Goal: Task Accomplishment & Management: Use online tool/utility

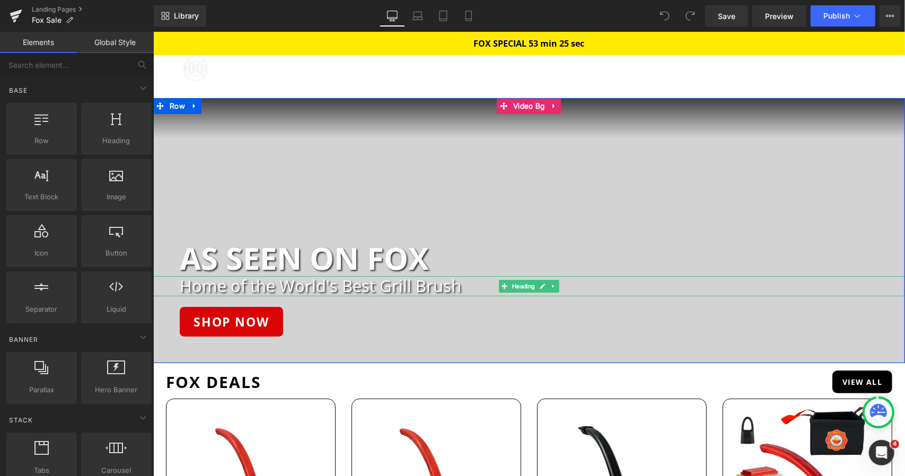
click at [393, 282] on h2 "Home of the World's Best Grill Brush" at bounding box center [541, 286] width 725 height 20
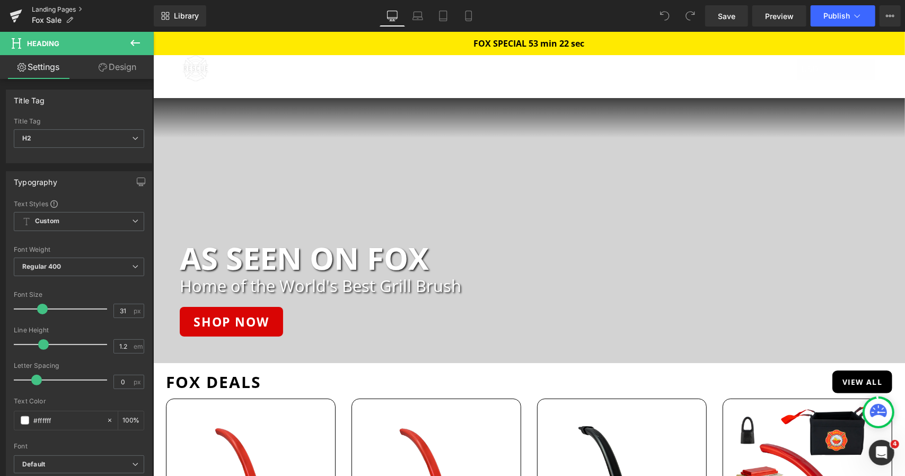
click at [61, 11] on link "Landing Pages" at bounding box center [93, 9] width 122 height 8
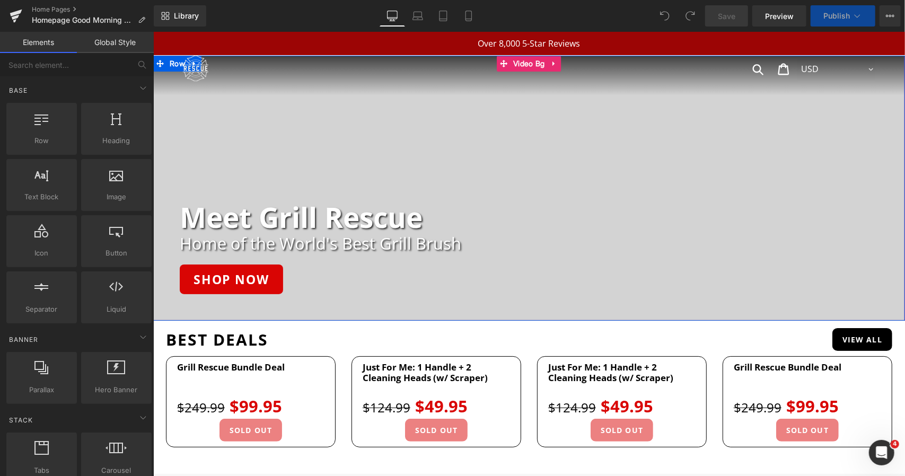
click at [153, 31] on div at bounding box center [153, 31] width 0 height 0
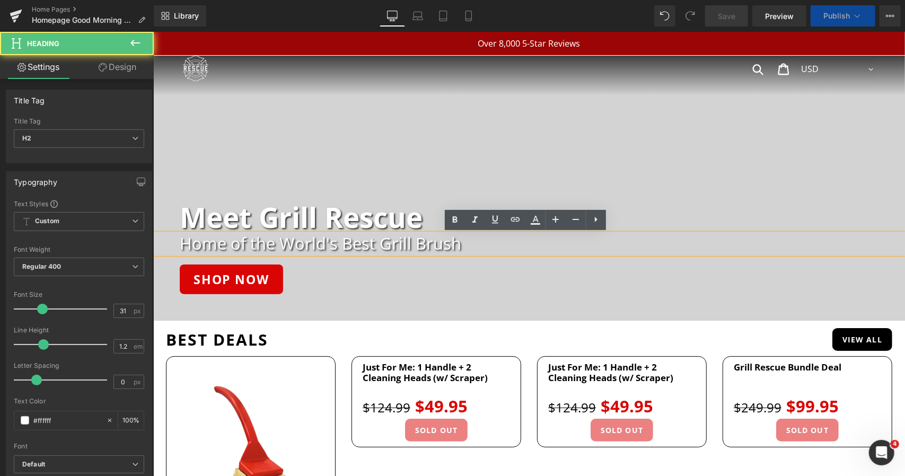
click at [347, 244] on h2 "Home of the World's Best Grill Brush" at bounding box center [541, 243] width 725 height 20
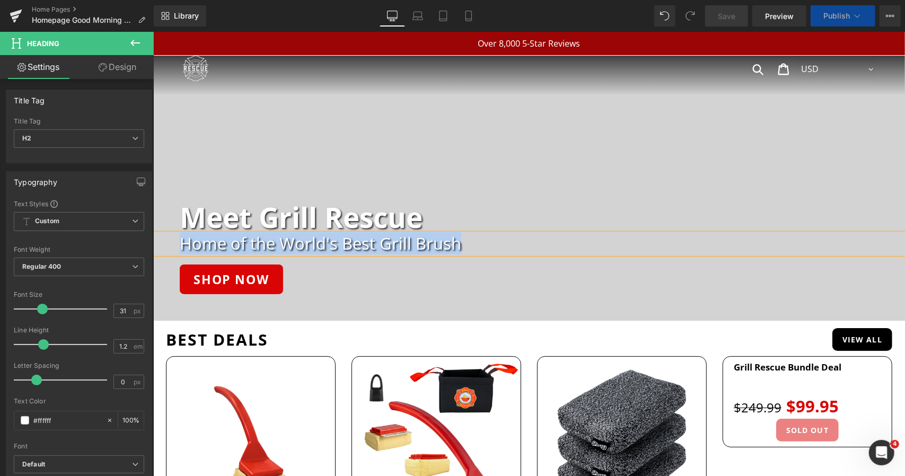
paste div "To enrich screen reader interactions, please activate Accessibility in Grammarl…"
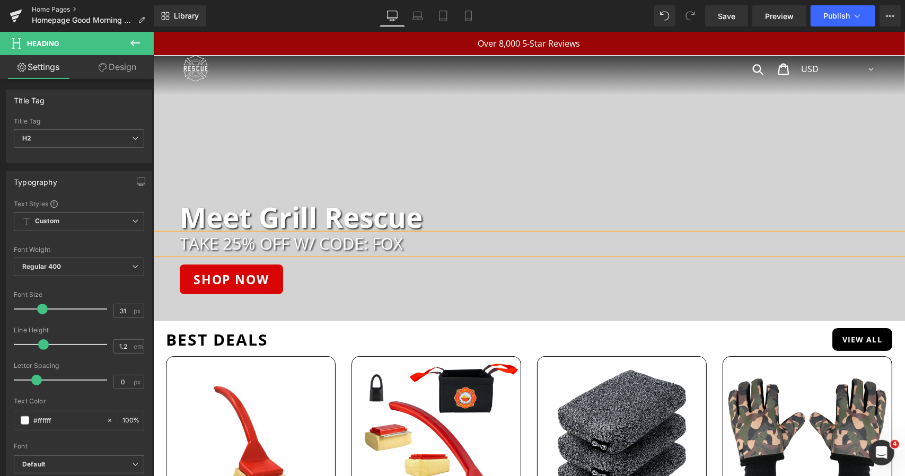
click at [54, 9] on link "Home Pages" at bounding box center [93, 9] width 122 height 8
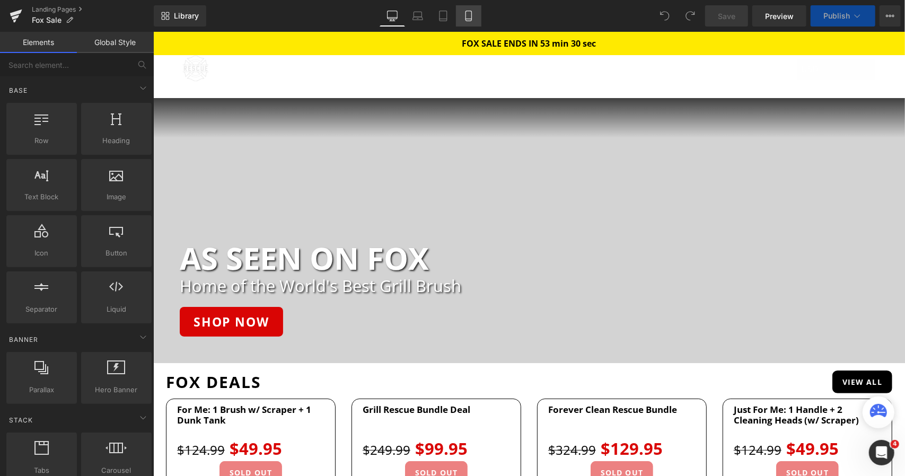
click at [467, 16] on icon at bounding box center [468, 16] width 11 height 11
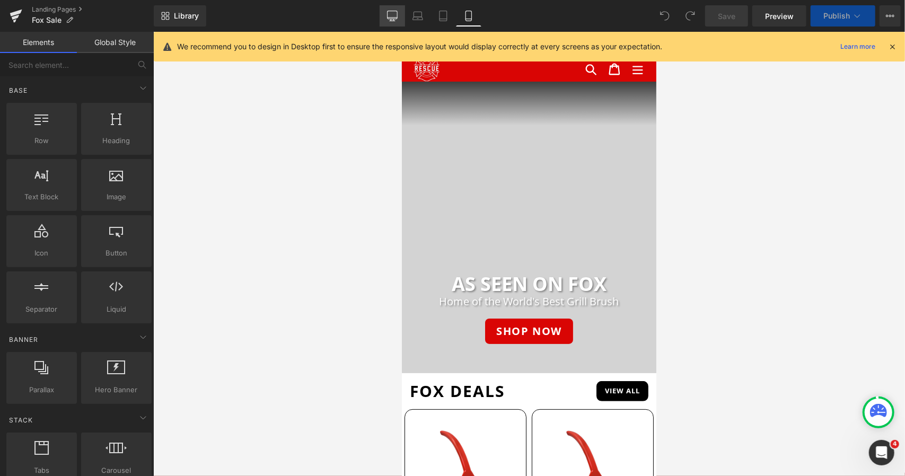
click at [379, 17] on link "Desktop" at bounding box center [391, 15] width 25 height 21
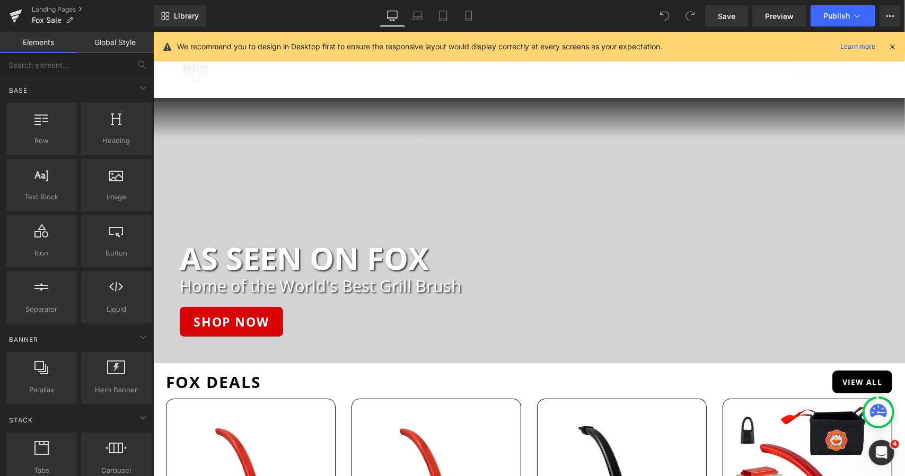
click at [889, 47] on icon at bounding box center [892, 47] width 10 height 10
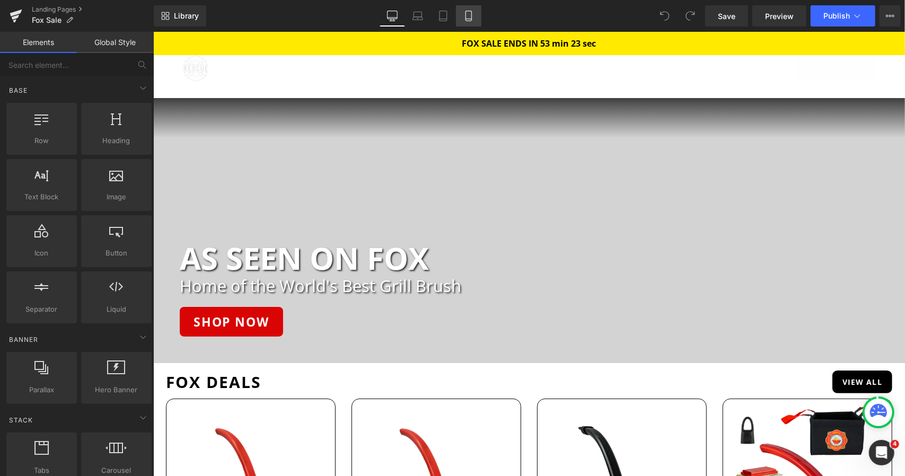
click at [464, 22] on link "Mobile" at bounding box center [468, 15] width 25 height 21
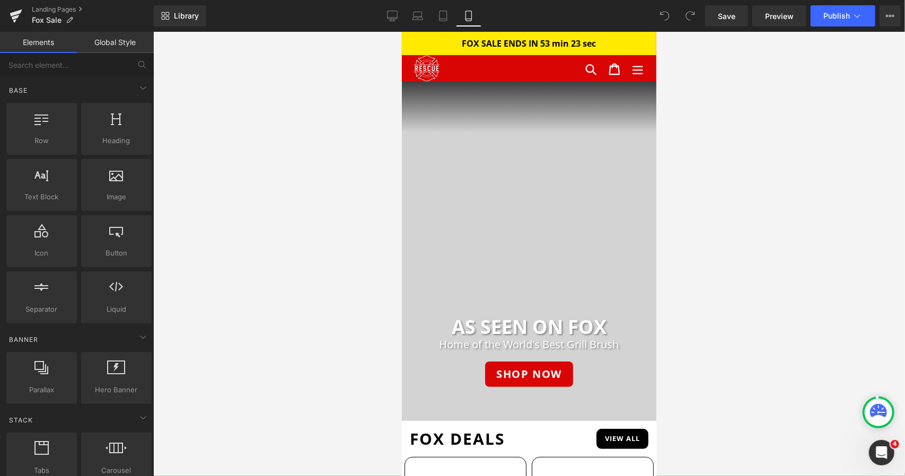
scroll to position [50, 0]
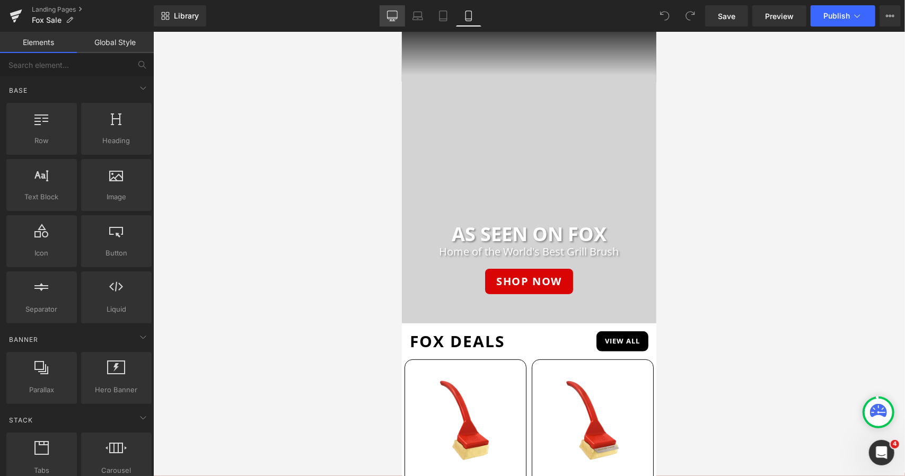
click at [388, 16] on icon at bounding box center [392, 16] width 11 height 11
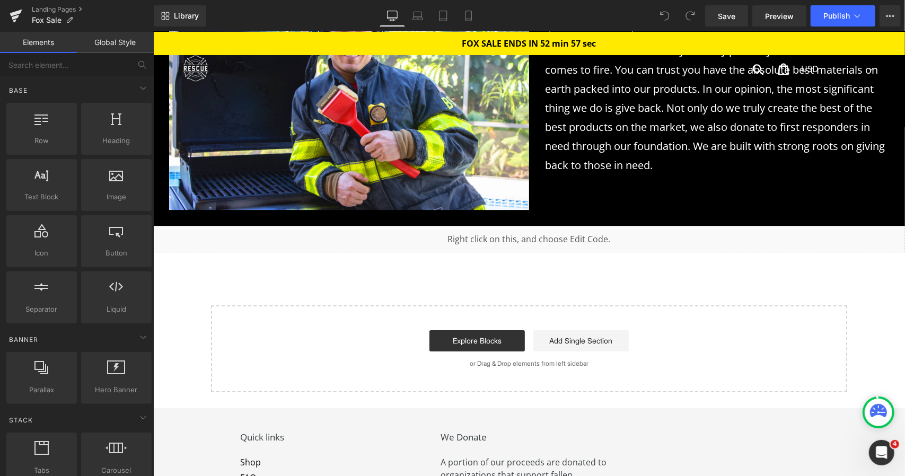
scroll to position [4983, 0]
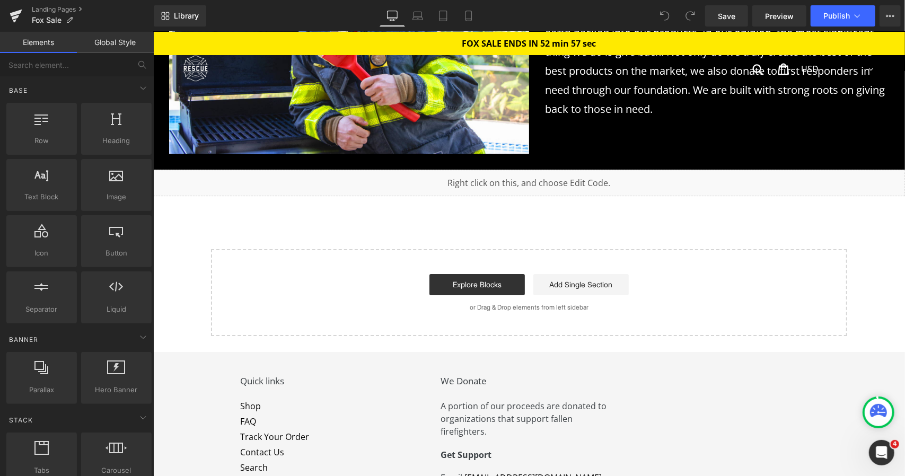
click at [537, 169] on div "Liquid" at bounding box center [528, 182] width 751 height 26
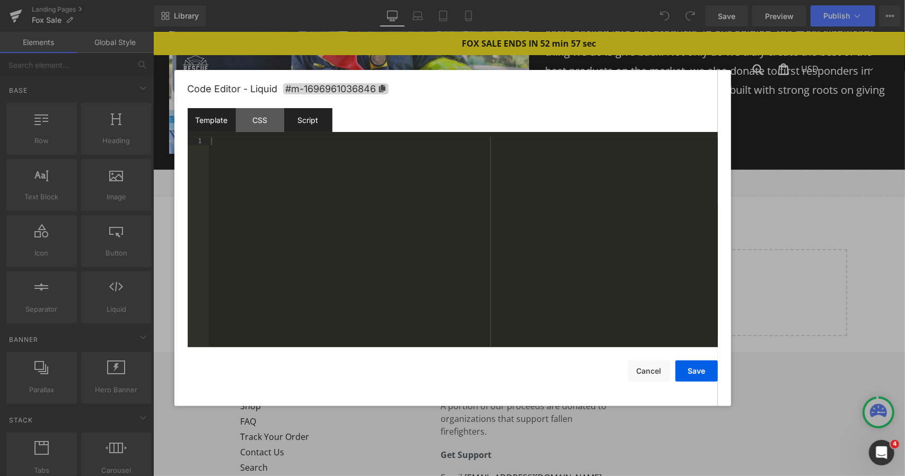
click at [306, 128] on div "Script" at bounding box center [308, 120] width 48 height 24
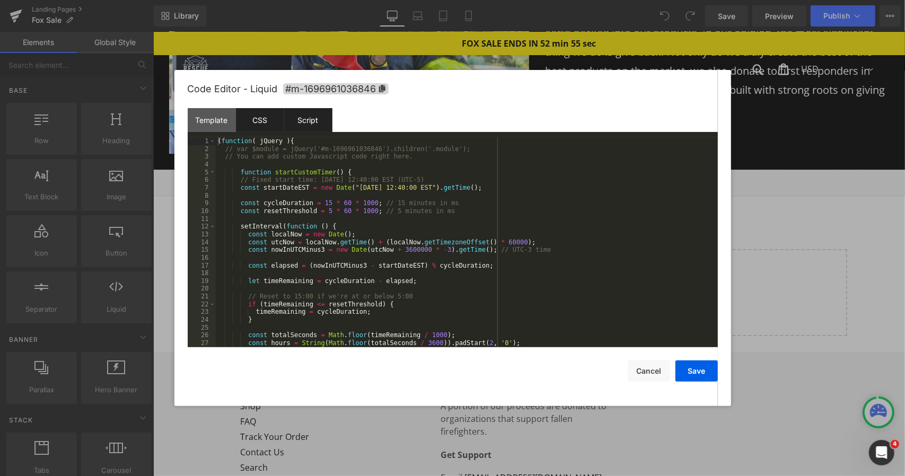
click at [262, 127] on div "CSS" at bounding box center [260, 120] width 48 height 24
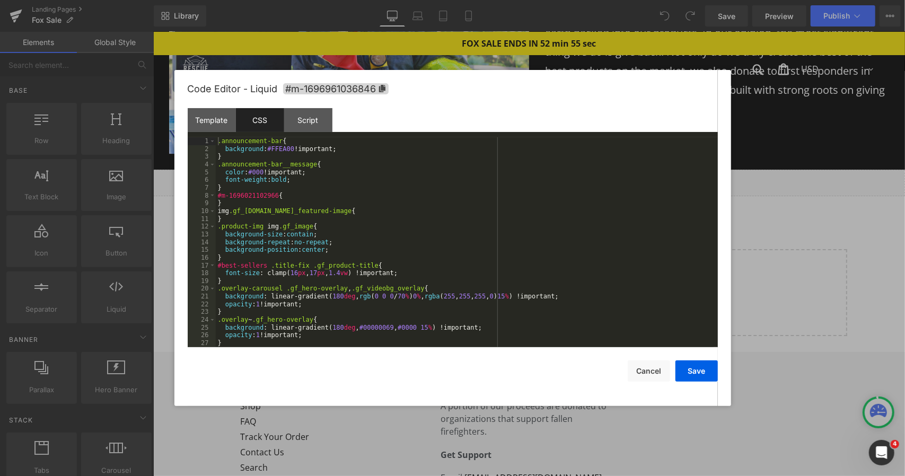
click at [315, 209] on div ".announcement-bar { background : #FFEA00 !important; } .announcement-bar__messa…" at bounding box center [465, 249] width 498 height 225
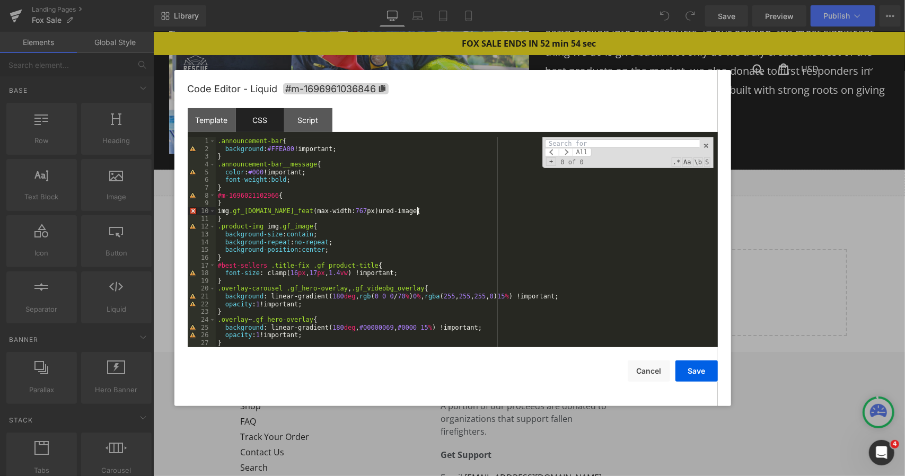
click at [417, 214] on div ".announcement-bar { background : #FFEA00 !important; } .announcement-bar__messa…" at bounding box center [465, 249] width 498 height 225
click at [583, 142] on input at bounding box center [622, 143] width 154 height 8
paste input "(max-width: 767px)"
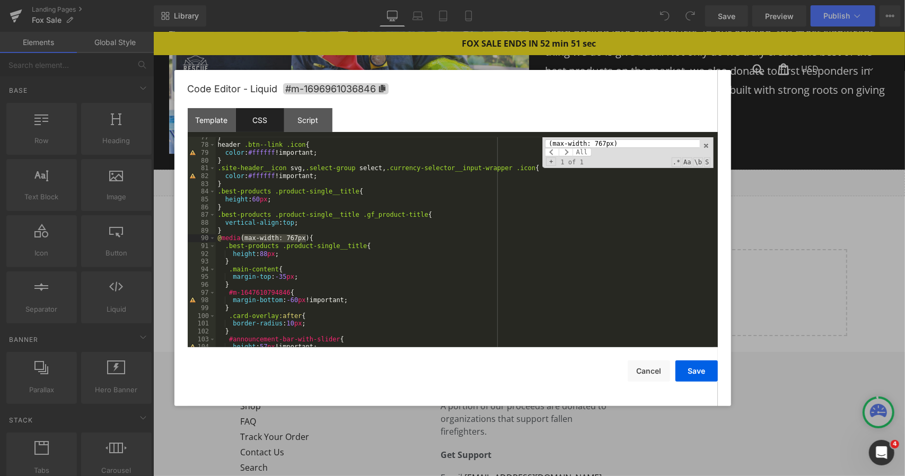
scroll to position [595, 0]
type input "(max-width: 767px)"
click at [313, 260] on div "} header .btn--link .icon { color : #ffffff !important; } .site-header__icon sv…" at bounding box center [465, 246] width 498 height 225
click at [306, 279] on div "} header .btn--link .icon { color : #ffffff !important; } .site-header__icon sv…" at bounding box center [465, 246] width 498 height 225
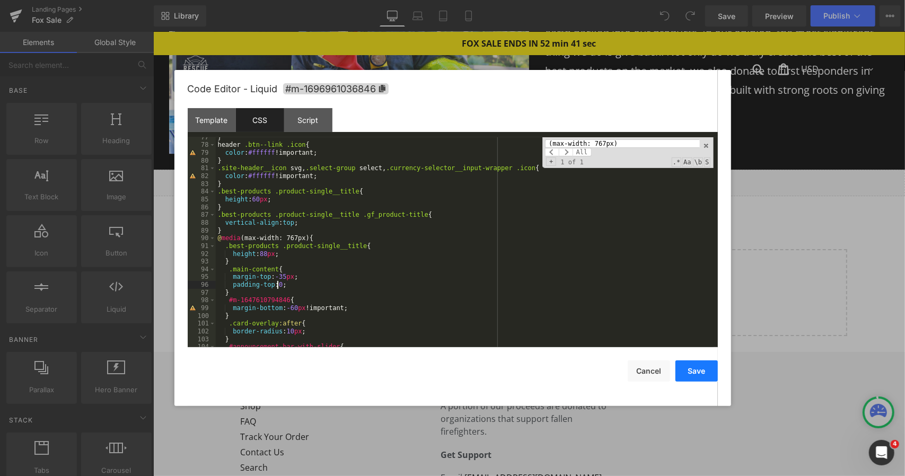
click at [693, 368] on button "Save" at bounding box center [696, 370] width 42 height 21
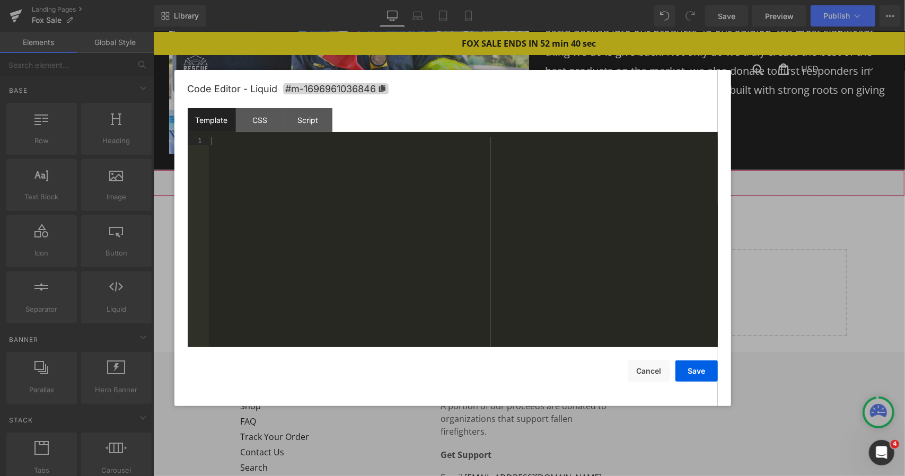
click at [543, 169] on div "Liquid" at bounding box center [528, 182] width 751 height 26
click at [317, 122] on div "Script" at bounding box center [308, 120] width 48 height 24
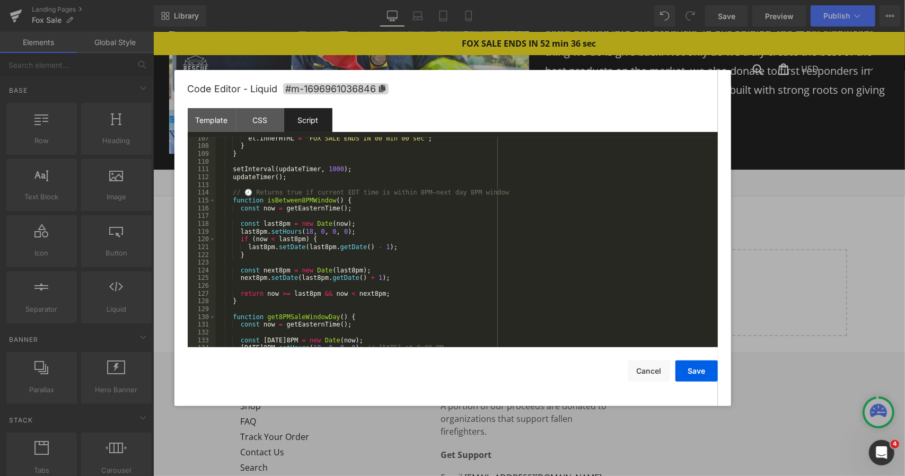
scroll to position [763, 0]
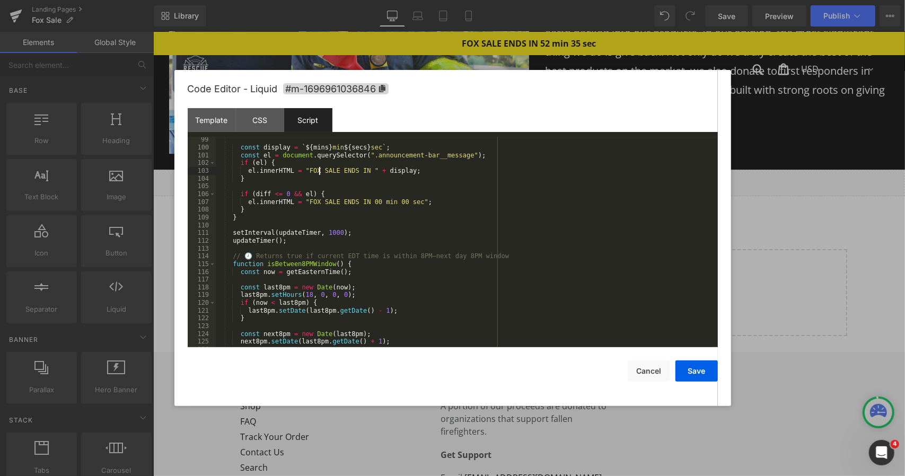
click at [318, 169] on div "const display = ` ${ mins } min ${ secs } sec ` ; const el = document . querySe…" at bounding box center [465, 248] width 498 height 225
drag, startPoint x: 315, startPoint y: 170, endPoint x: 321, endPoint y: 180, distance: 11.6
click at [315, 170] on div "const display = ` ${ mins } min ${ secs } sec ` ; const el = document . querySe…" at bounding box center [465, 248] width 498 height 225
click at [322, 201] on div "const display = ` ${ mins } min ${ secs } sec ` ; const el = document . querySe…" at bounding box center [465, 248] width 498 height 225
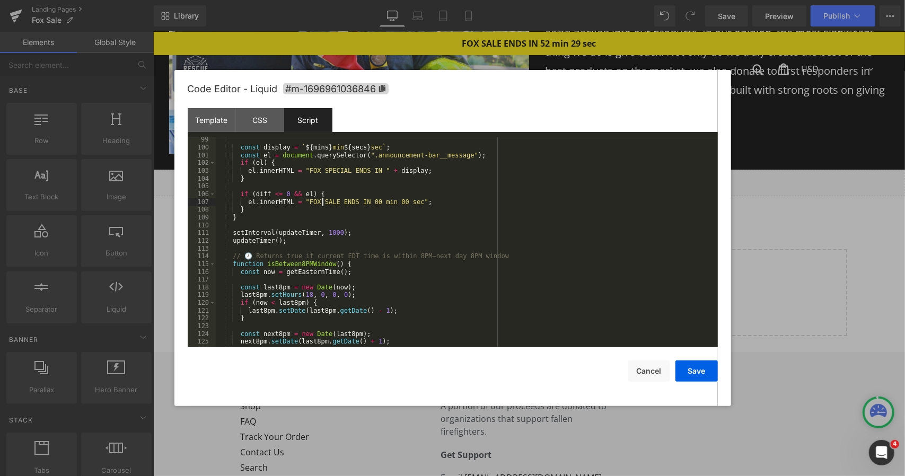
click at [322, 201] on div "const display = ` ${ mins } min ${ secs } sec ` ; const el = document . querySe…" at bounding box center [465, 248] width 498 height 225
click at [368, 201] on div "const display = ` ${ mins } min ${ secs } sec ` ; const el = document . querySe…" at bounding box center [465, 248] width 498 height 225
drag, startPoint x: 366, startPoint y: 171, endPoint x: 341, endPoint y: 172, distance: 25.5
click at [341, 172] on div "const display = ` ${ mins } min ${ secs } sec ` ; const el = document . querySe…" at bounding box center [465, 248] width 498 height 225
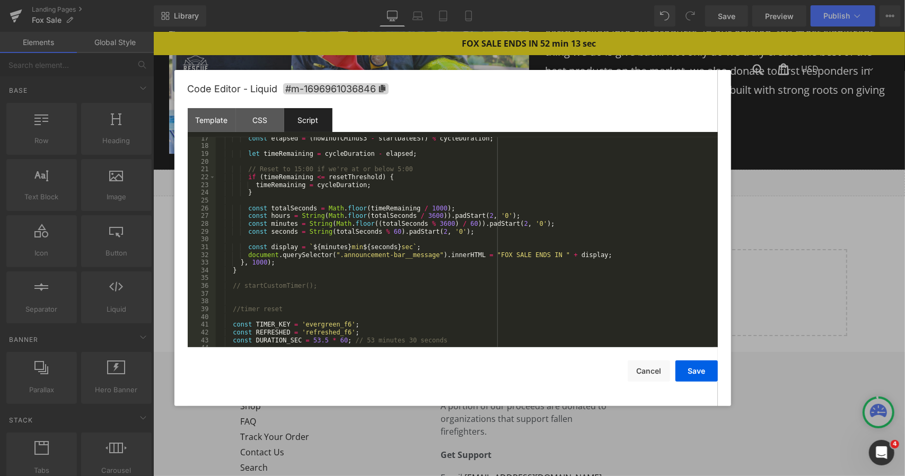
scroll to position [191, 0]
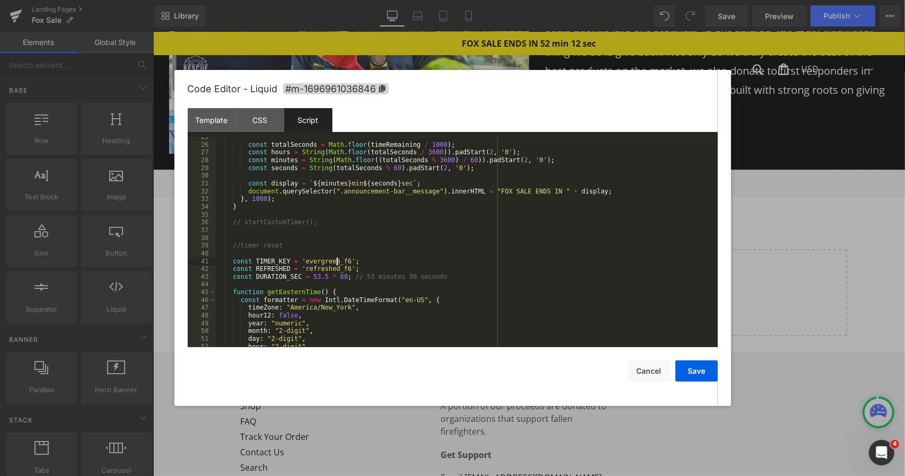
click at [337, 263] on div "const totalSeconds = Math . floor ( timeRemaining / 1000 ) ; const hours = Stri…" at bounding box center [465, 245] width 498 height 225
click at [337, 269] on div "const totalSeconds = Math . floor ( timeRemaining / 1000 ) ; const hours = Stri…" at bounding box center [465, 245] width 498 height 225
click at [337, 271] on div "const totalSeconds = Math . floor ( timeRemaining / 1000 ) ; const hours = Stri…" at bounding box center [465, 245] width 498 height 225
drag, startPoint x: 716, startPoint y: 375, endPoint x: 711, endPoint y: 374, distance: 6.0
click at [714, 376] on button "Save" at bounding box center [696, 370] width 42 height 21
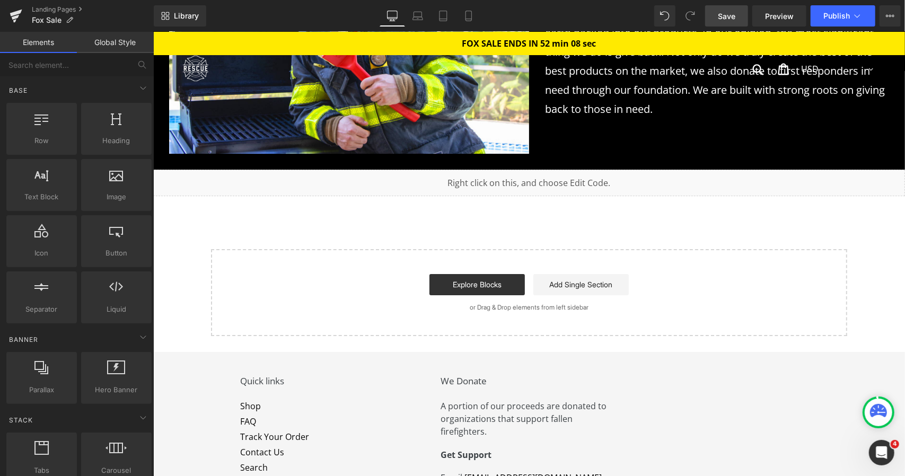
click at [721, 19] on span "Save" at bounding box center [726, 16] width 17 height 11
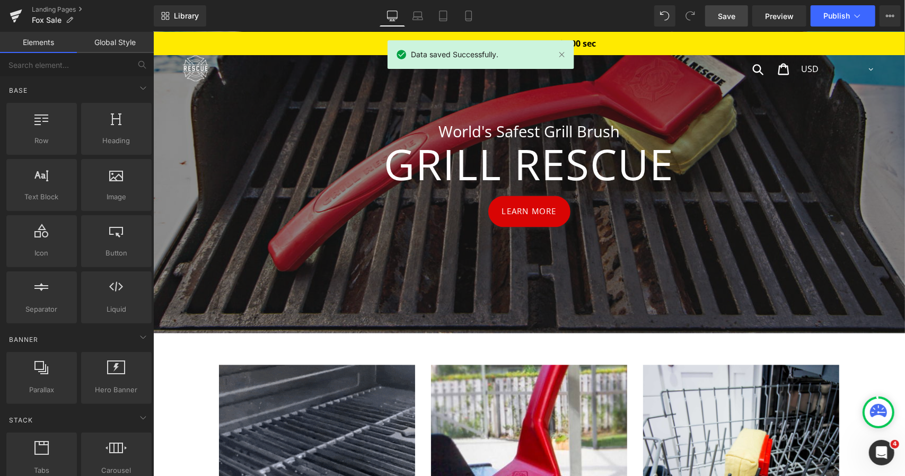
scroll to position [1115, 0]
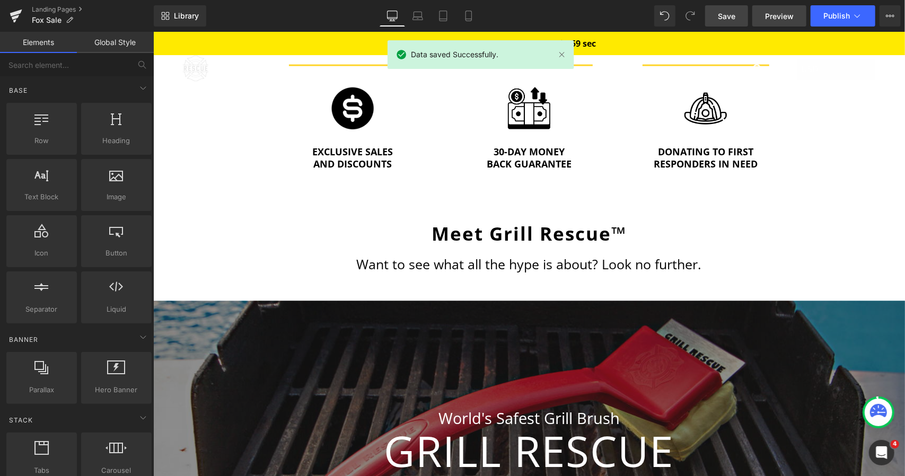
click at [766, 15] on span "Preview" at bounding box center [779, 16] width 29 height 11
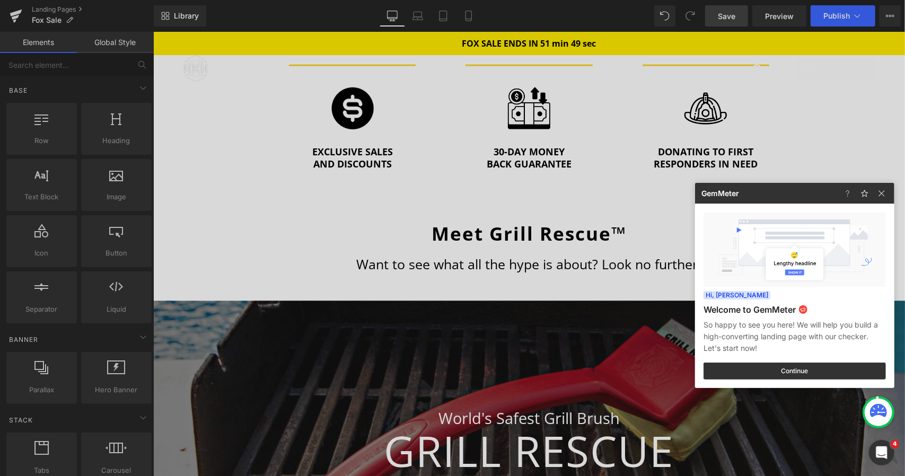
click at [846, 16] on div at bounding box center [452, 238] width 905 height 476
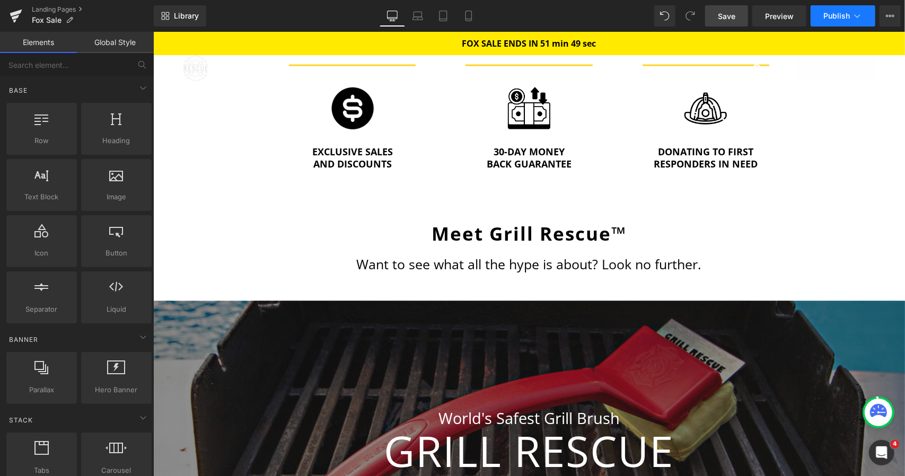
click at [839, 17] on span "Publish" at bounding box center [836, 16] width 26 height 8
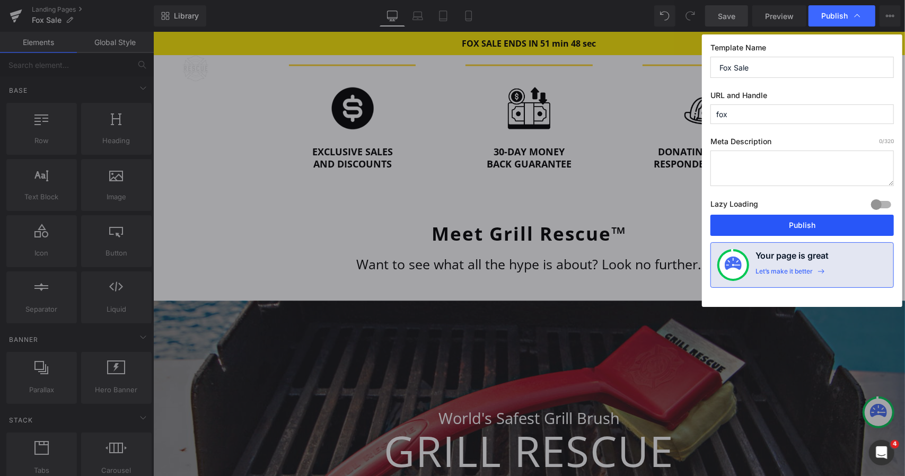
click at [754, 226] on button "Publish" at bounding box center [801, 225] width 183 height 21
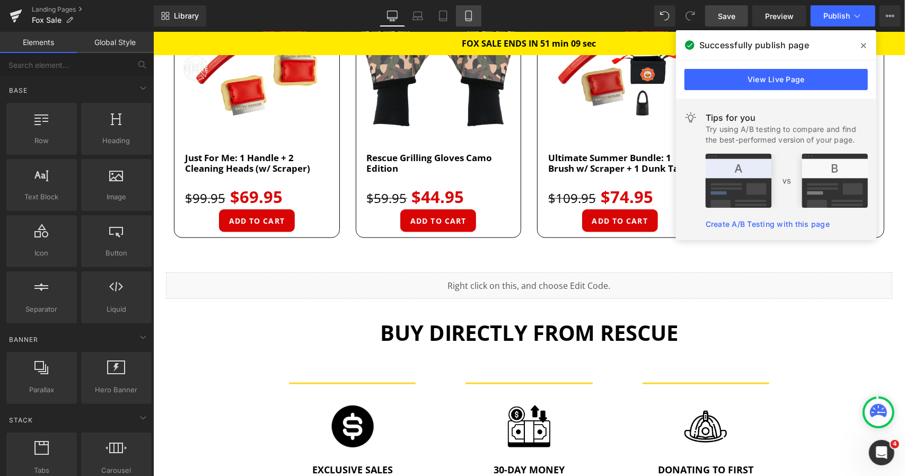
click at [464, 20] on icon at bounding box center [468, 16] width 11 height 11
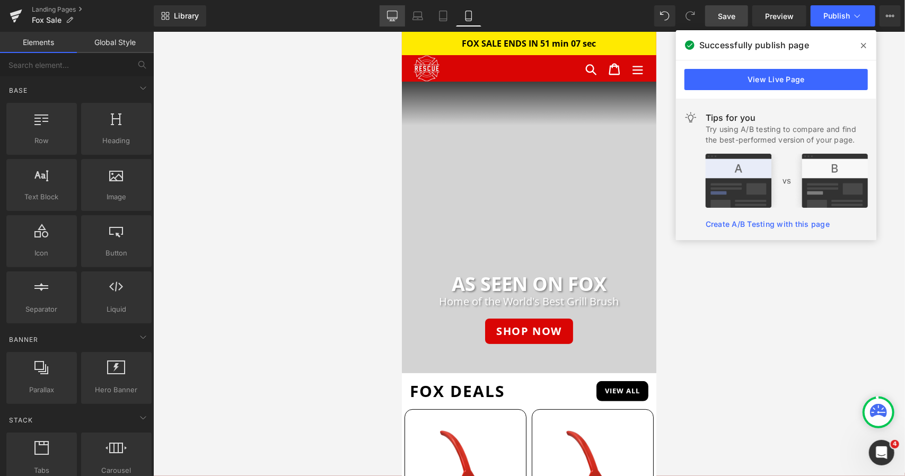
click at [390, 13] on icon at bounding box center [392, 16] width 11 height 11
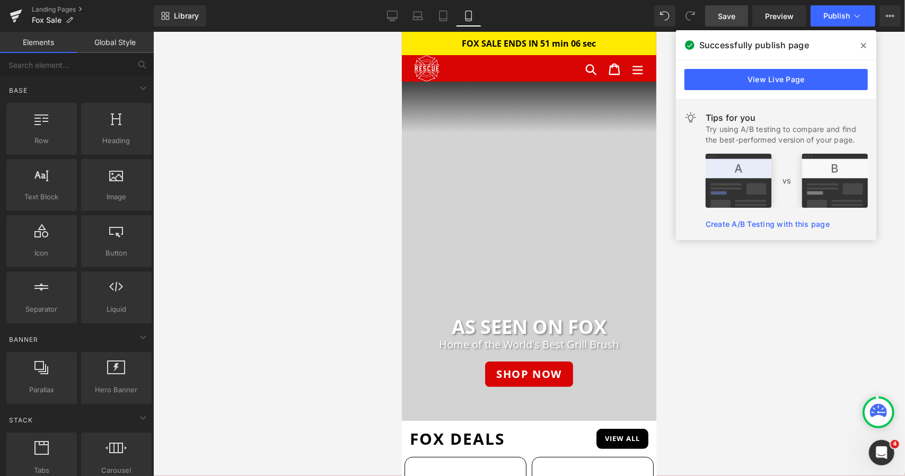
scroll to position [66, 0]
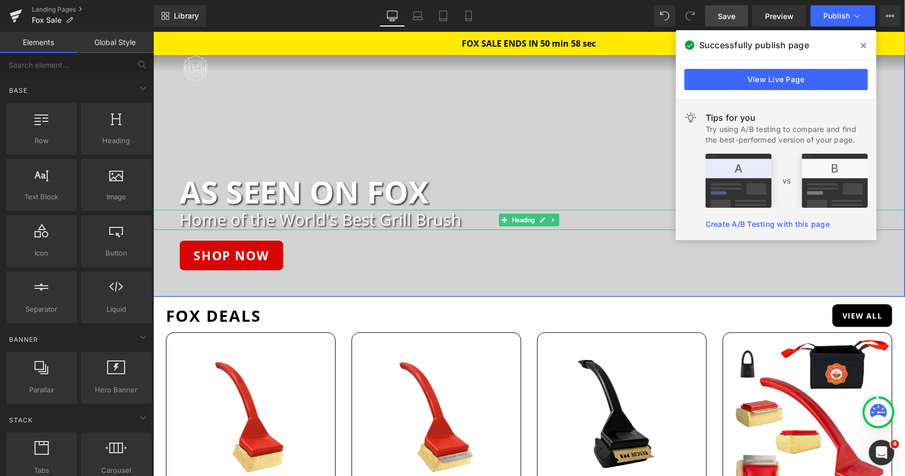
click at [333, 224] on h2 "Home of the World's Best Grill Brush" at bounding box center [541, 219] width 725 height 20
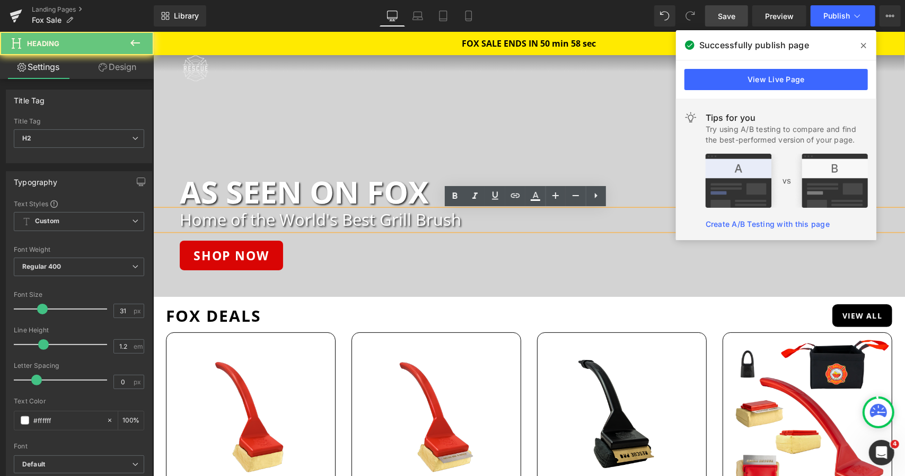
click at [348, 221] on h2 "Home of the World's Best Grill Brush" at bounding box center [541, 219] width 725 height 20
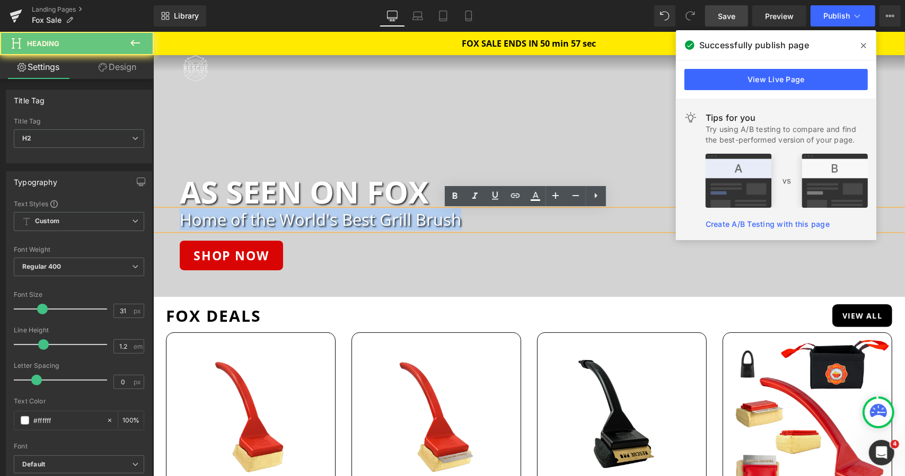
paste div "To enrich screen reader interactions, please activate Accessibility in Grammarl…"
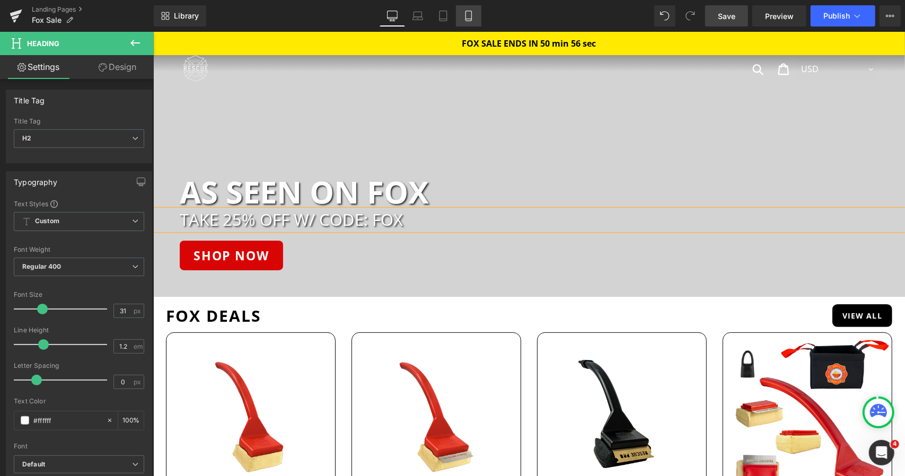
click at [470, 14] on icon at bounding box center [468, 16] width 11 height 11
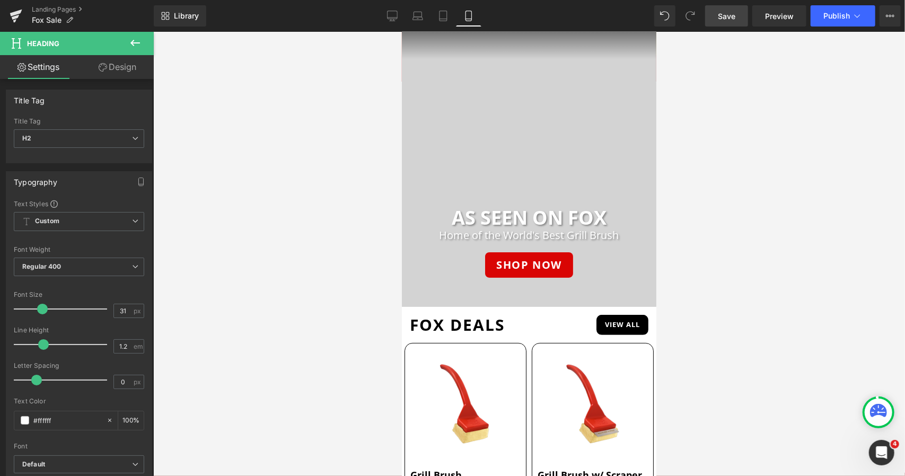
scroll to position [0, 0]
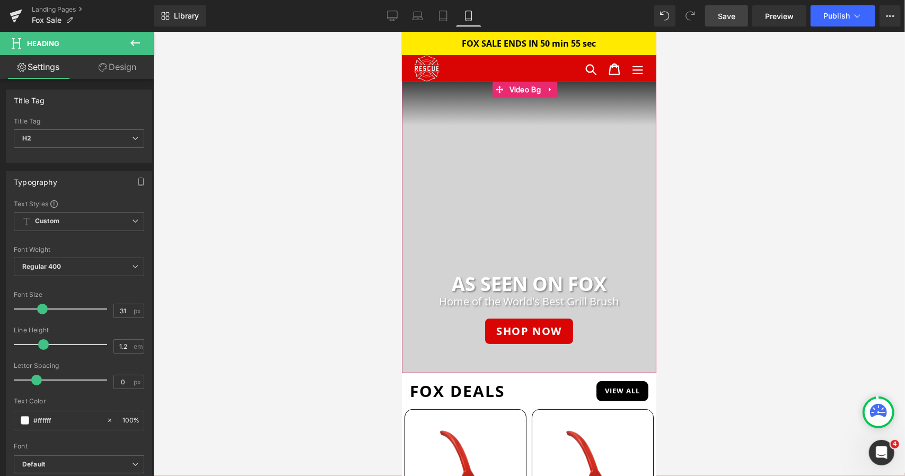
click at [472, 304] on h2 "Home of the World's Best Grill Brush" at bounding box center [528, 301] width 254 height 13
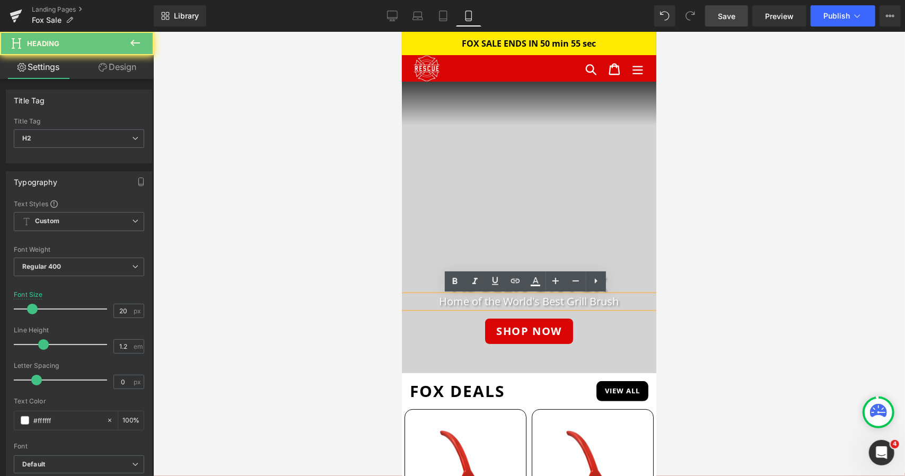
click at [461, 304] on h2 "Home of the World's Best Grill Brush" at bounding box center [528, 301] width 254 height 13
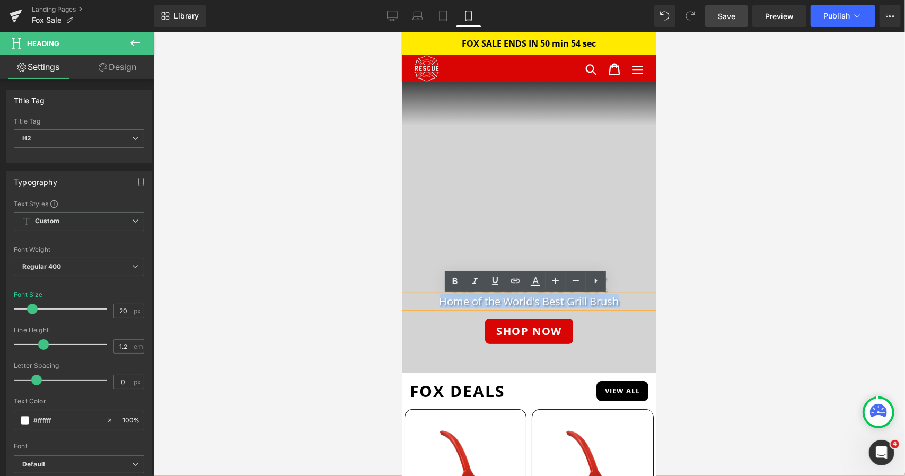
paste div
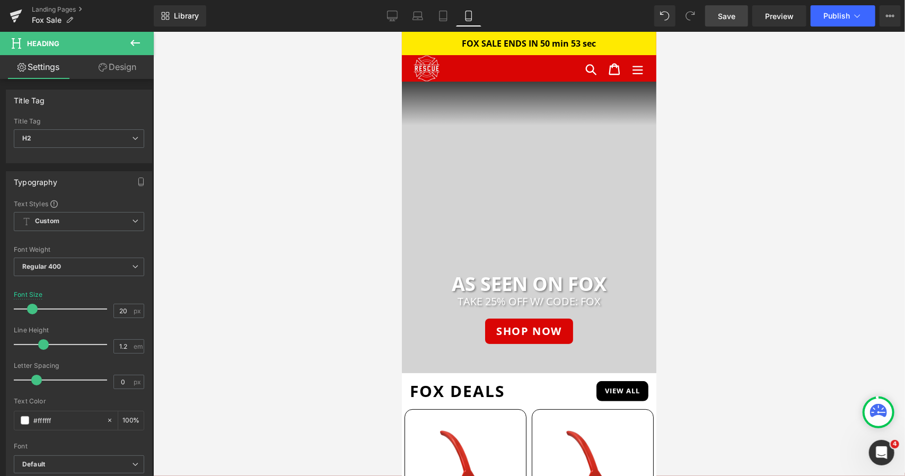
click at [724, 17] on span "Save" at bounding box center [726, 16] width 17 height 11
click at [393, 14] on icon at bounding box center [392, 16] width 11 height 11
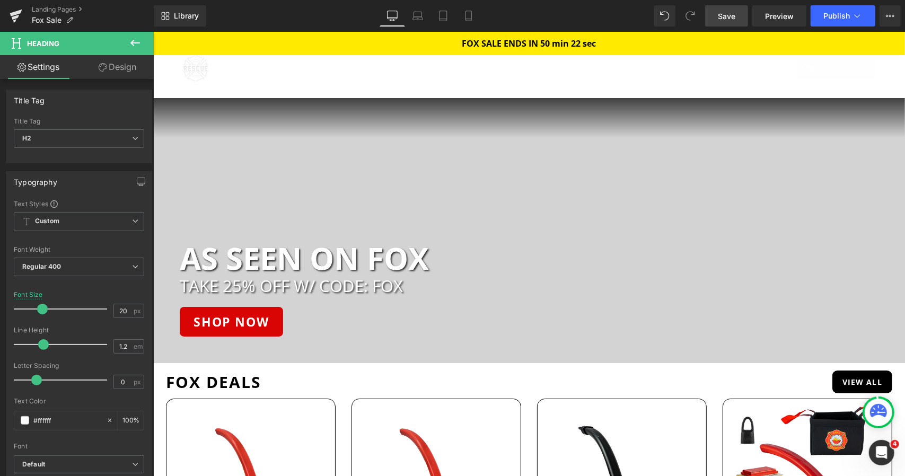
click at [721, 20] on span "Save" at bounding box center [726, 16] width 17 height 11
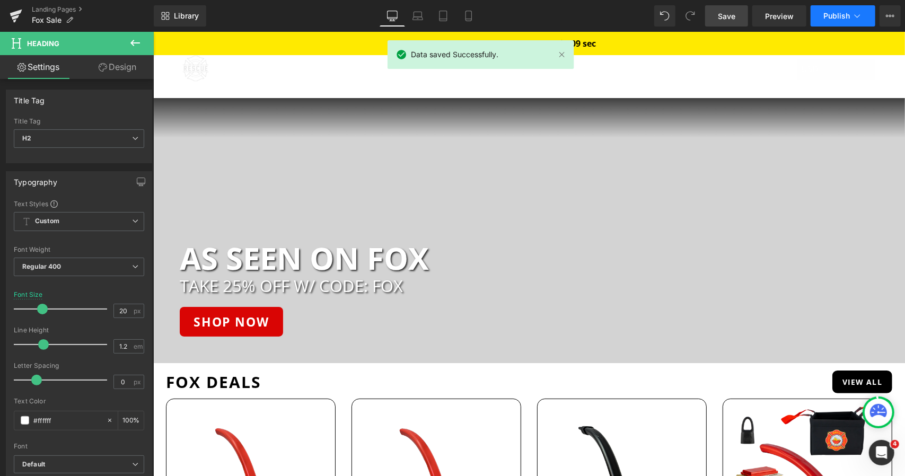
click at [825, 18] on span "Publish" at bounding box center [836, 16] width 26 height 8
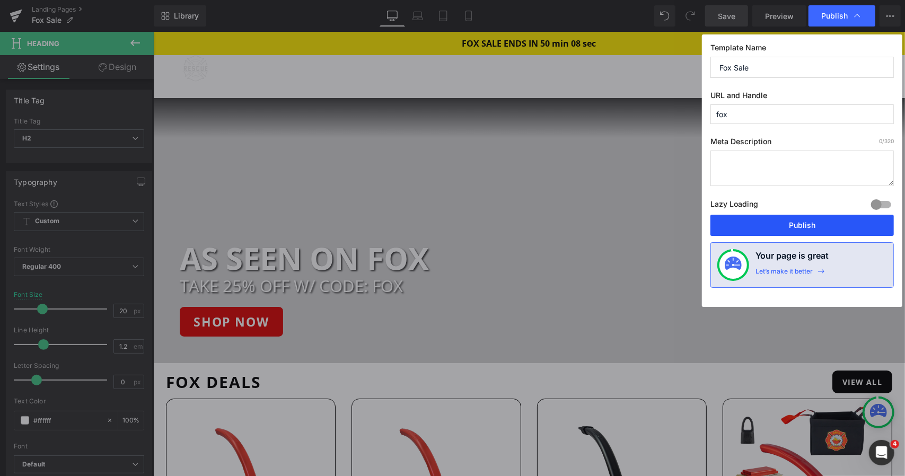
click at [797, 223] on button "Publish" at bounding box center [801, 225] width 183 height 21
